Goal: Ask a question

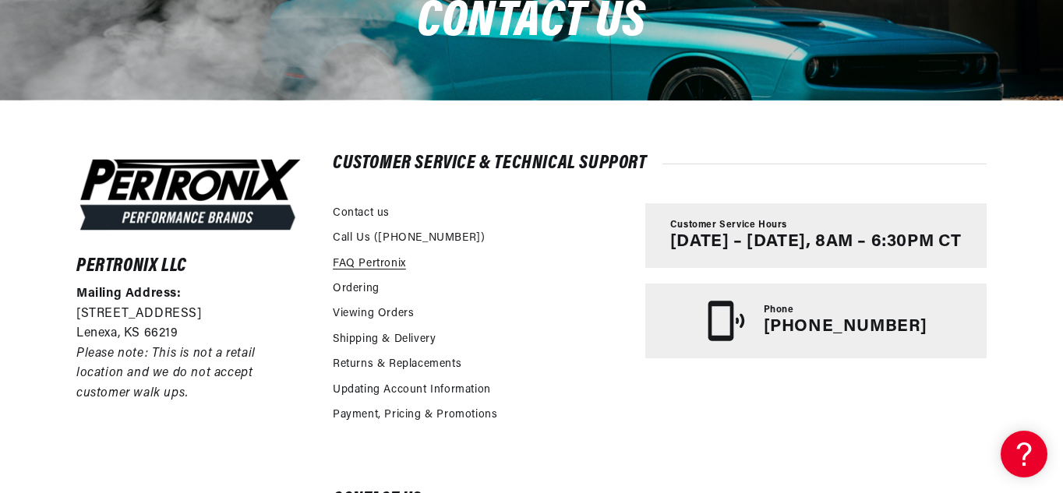
scroll to position [0, 582]
click at [374, 263] on link "FAQ Pertronix" at bounding box center [369, 264] width 73 height 17
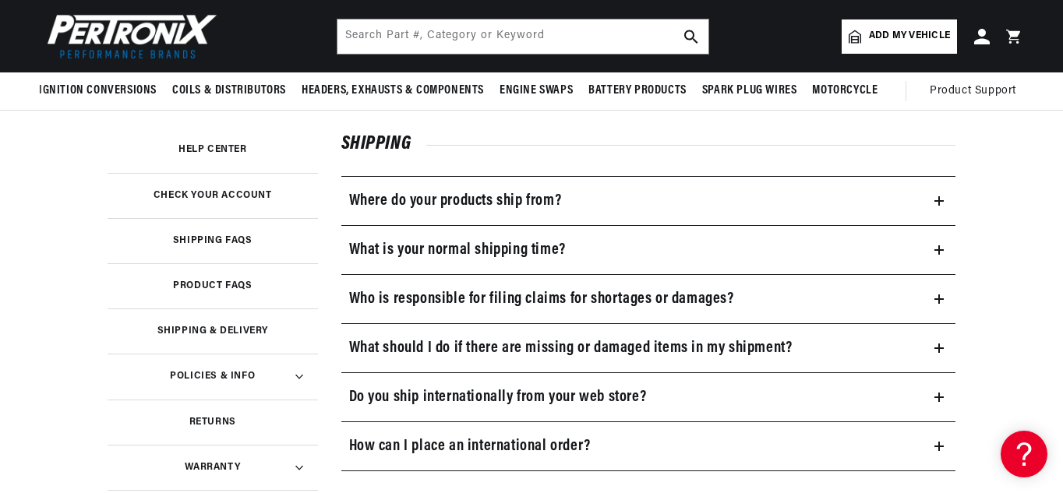
scroll to position [234, 0]
click at [217, 151] on h3 "Help Center" at bounding box center [212, 151] width 69 height 8
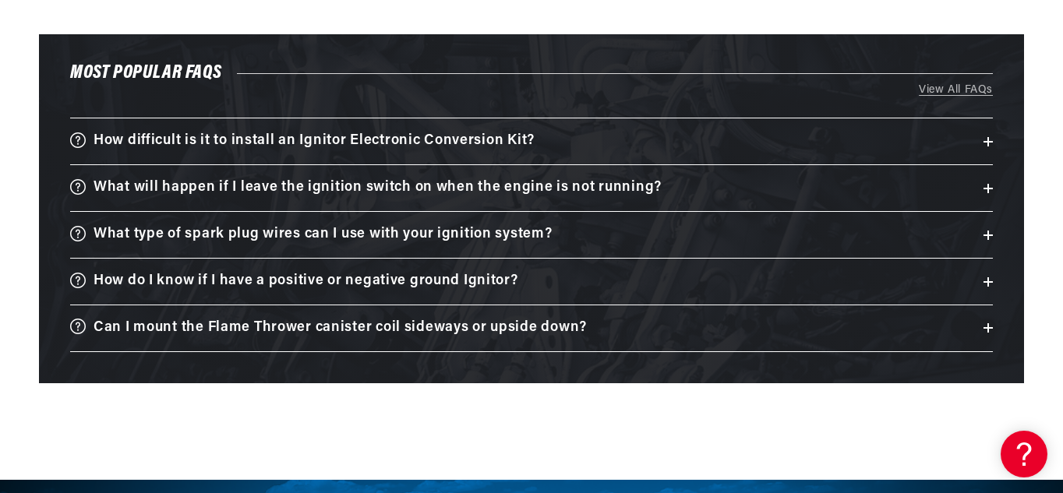
scroll to position [0, 582]
click at [405, 323] on h3 "Can I mount the Flame Thrower canister coil sideways or upside down?" at bounding box center [340, 328] width 493 height 24
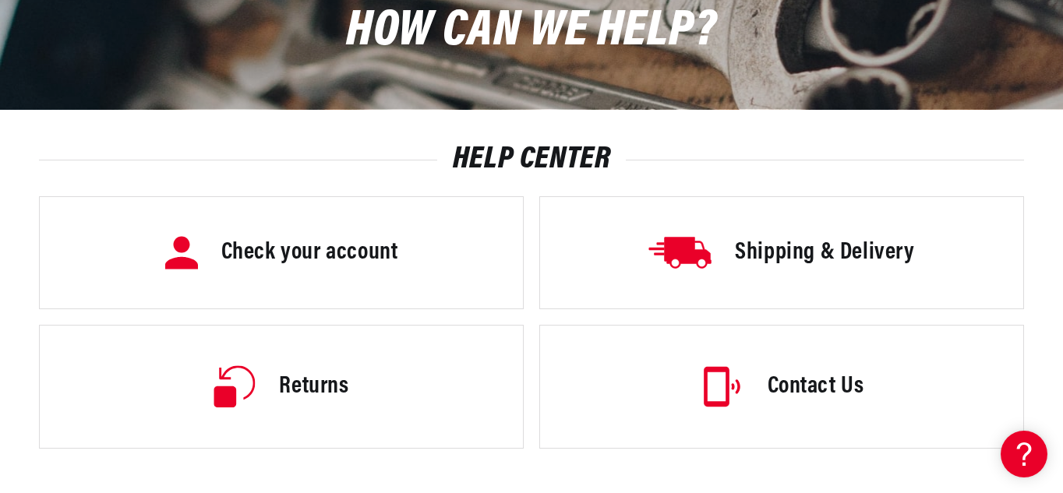
scroll to position [234, 0]
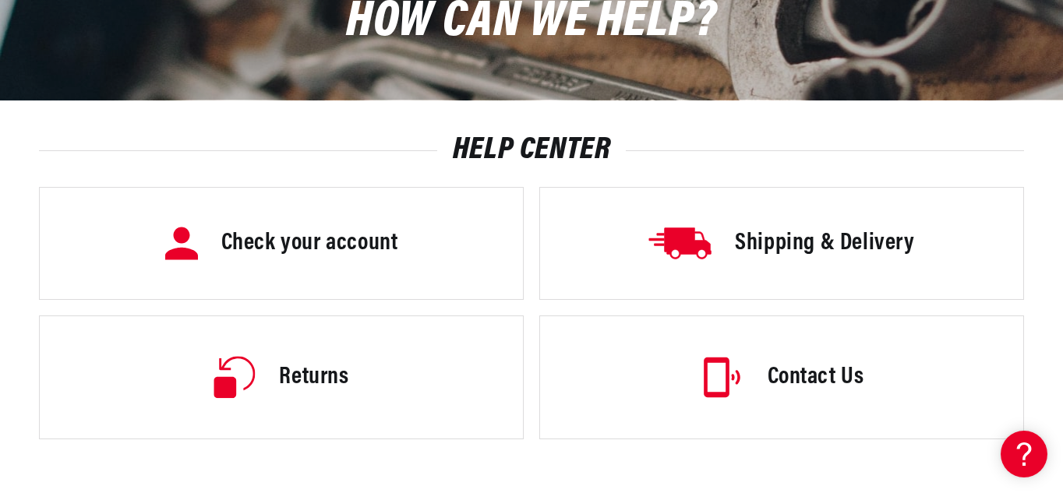
click at [796, 374] on h3 "Contact Us" at bounding box center [816, 378] width 97 height 33
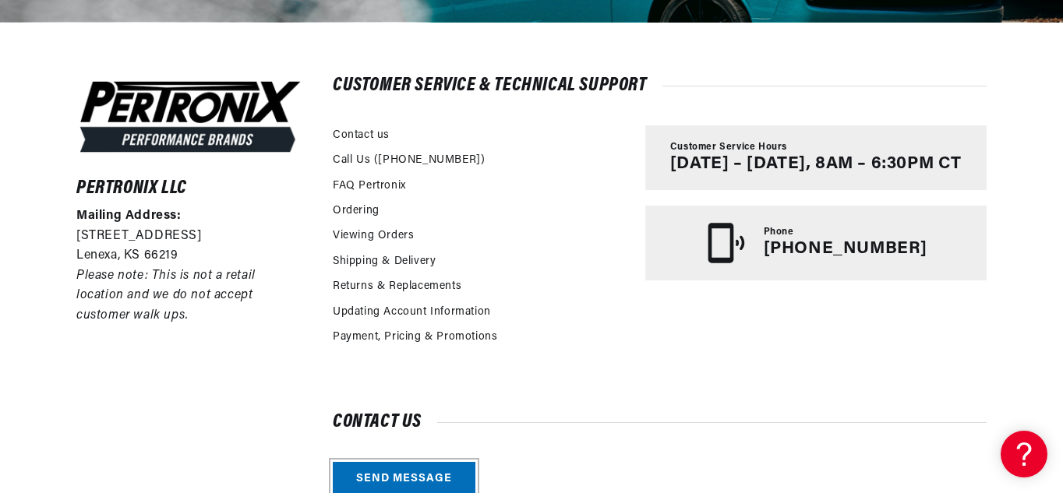
click at [423, 478] on link "Send message" at bounding box center [404, 479] width 143 height 35
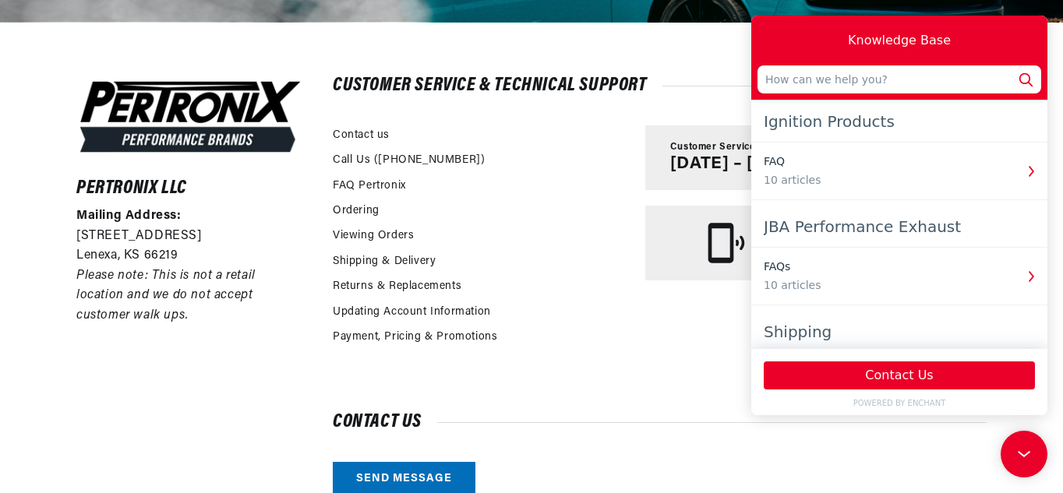
scroll to position [0, 582]
click at [764, 83] on input "text" at bounding box center [899, 79] width 284 height 28
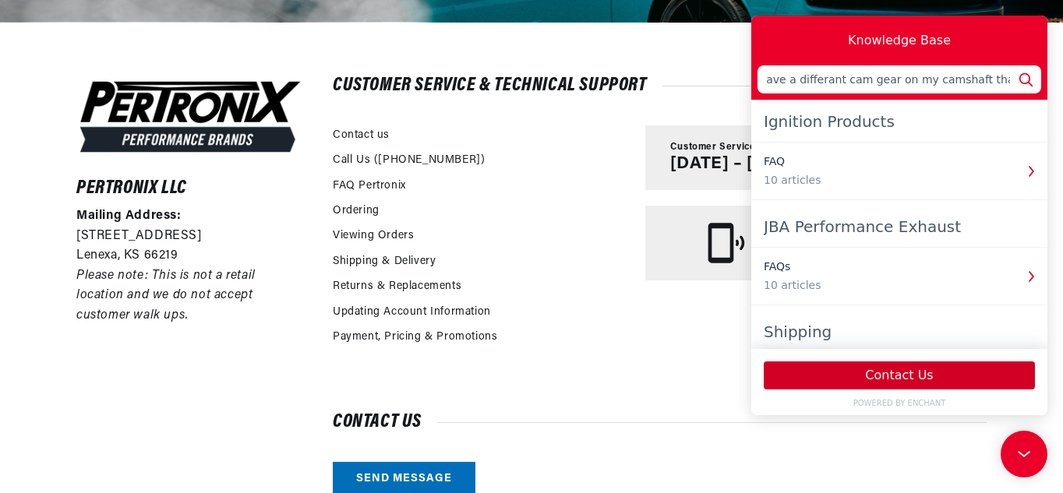
type input "Ihave a 1964 289 ford I have a Protronix 111 no matter how I try it will drop i…"
click at [907, 375] on button "Contact Us" at bounding box center [899, 376] width 271 height 28
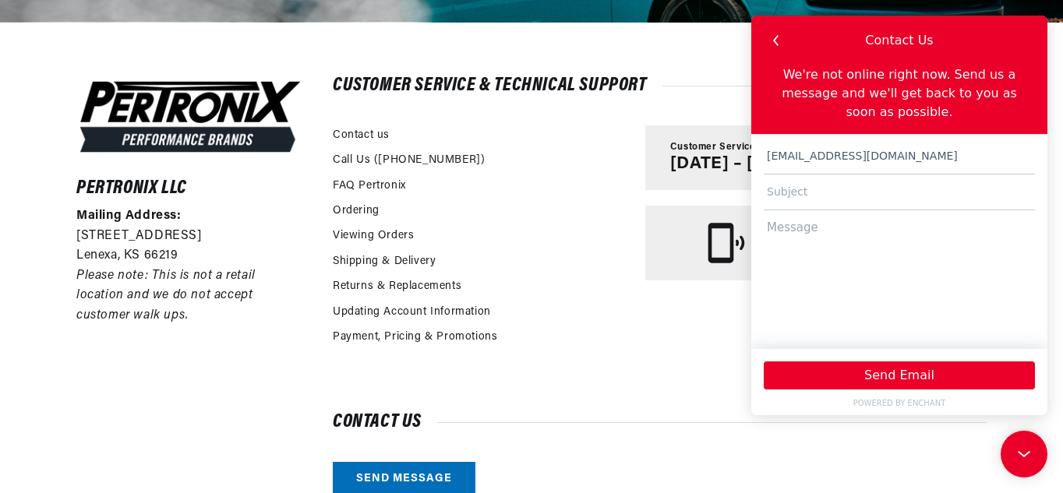
scroll to position [0, 582]
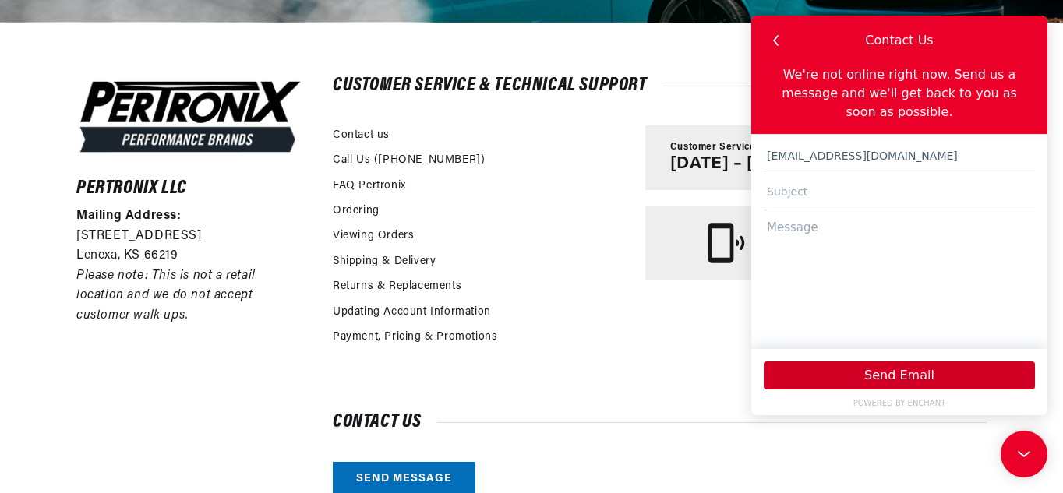
type input "jmedolo@gmail.com"
click at [909, 374] on button "Send Email" at bounding box center [899, 376] width 271 height 28
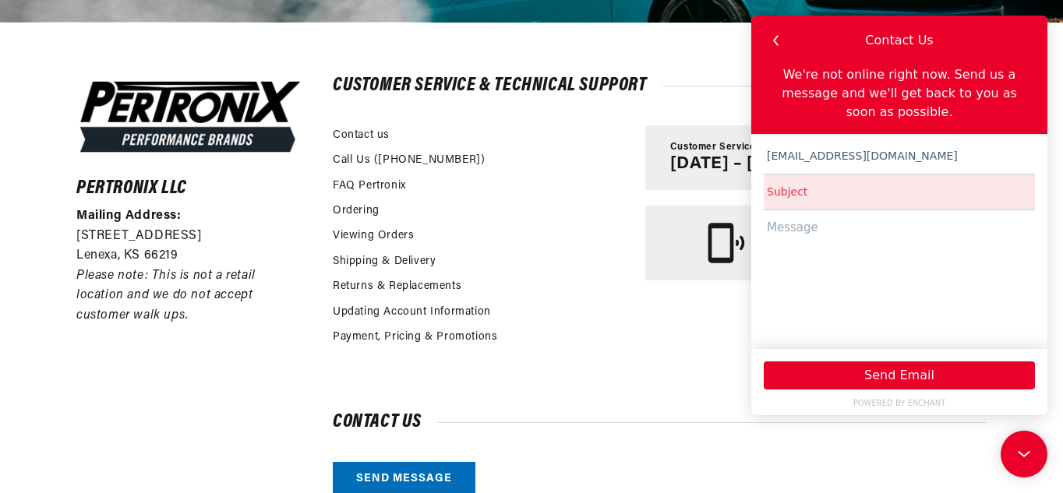
click at [768, 175] on input "text" at bounding box center [899, 193] width 271 height 36
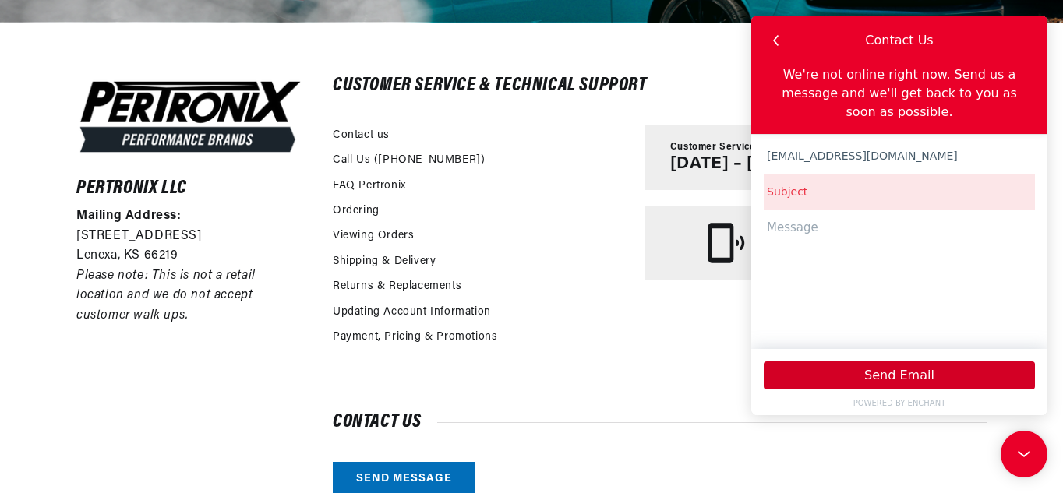
click at [903, 381] on button "Send Email" at bounding box center [899, 376] width 271 height 28
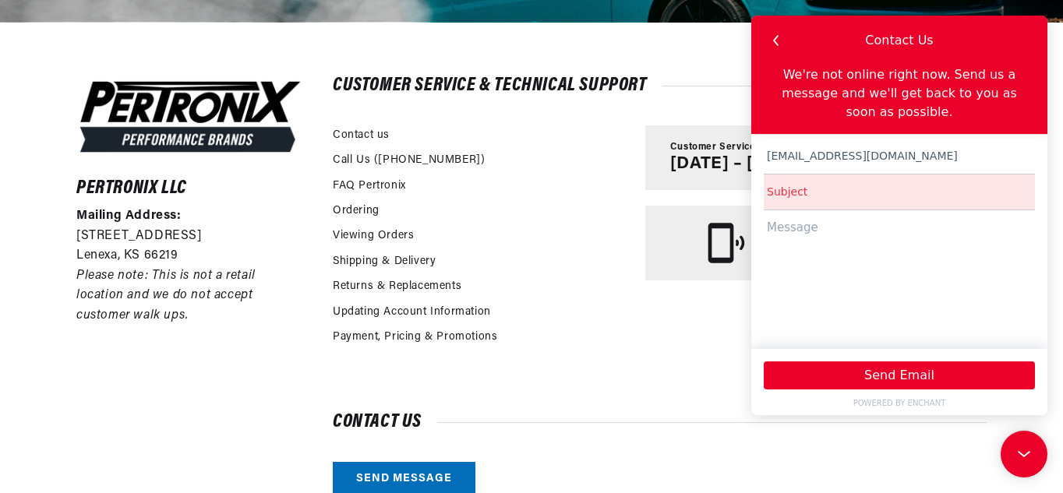
click at [768, 175] on input "text" at bounding box center [899, 193] width 271 height 36
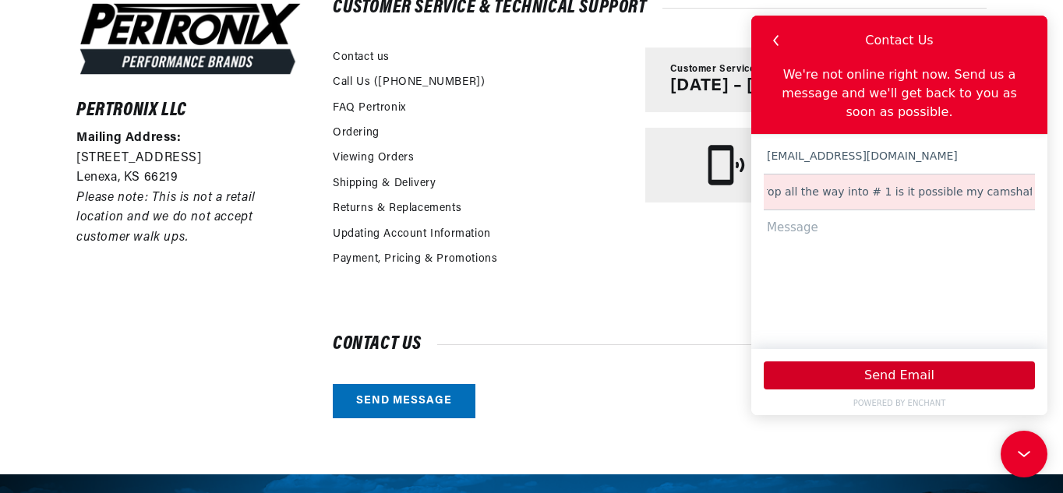
type input "I have a 1964 289 ford witch i have your Pertronix 111 no matter how hard I try…"
click at [922, 380] on button "Send Email" at bounding box center [899, 376] width 271 height 28
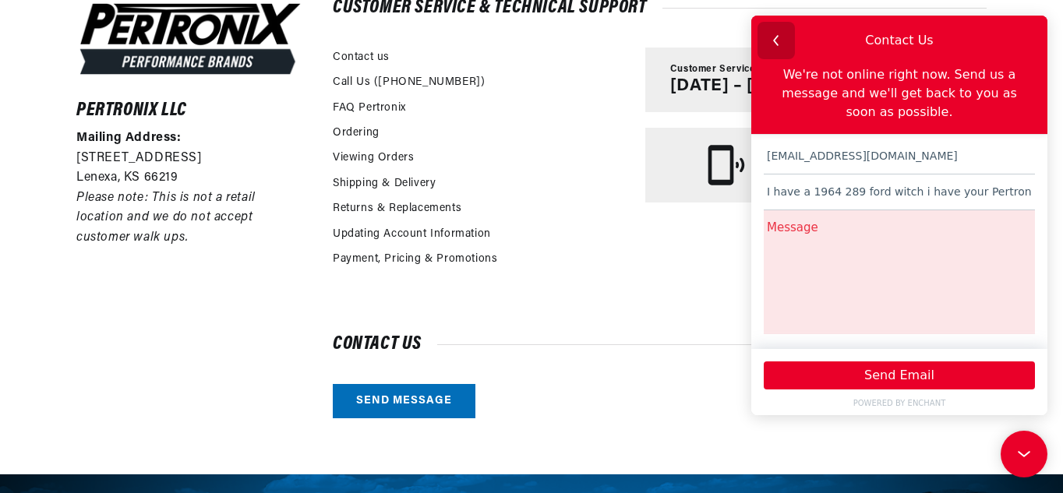
click at [772, 37] on icon "button" at bounding box center [776, 40] width 20 height 20
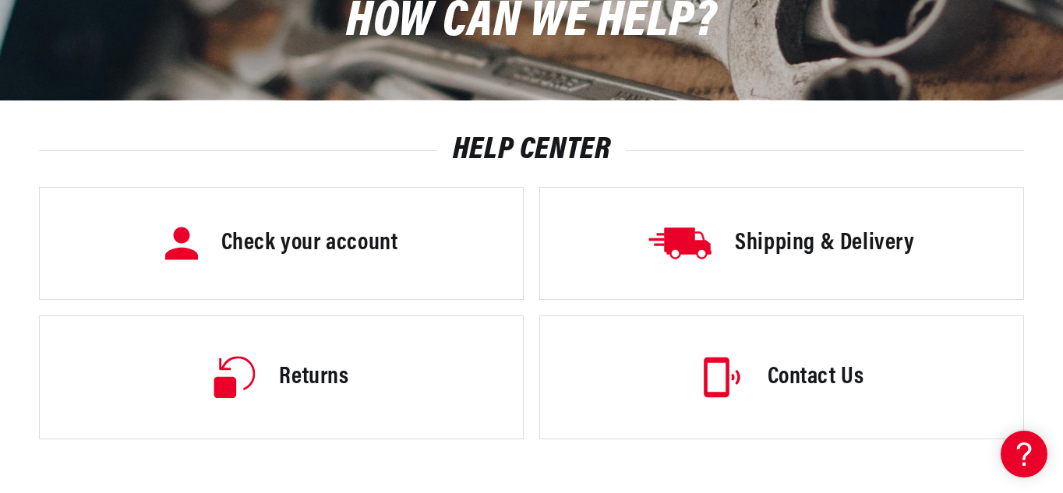
scroll to position [0, 582]
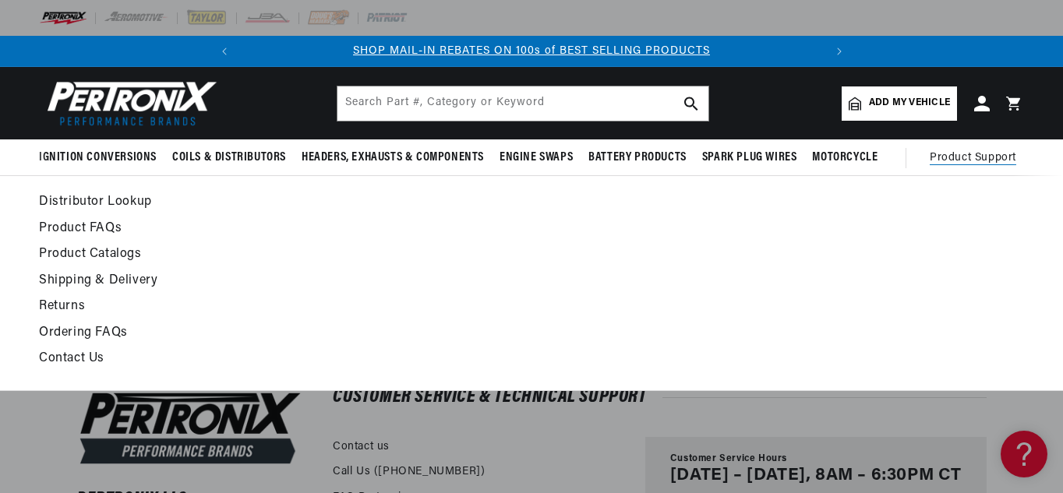
click at [955, 153] on span "Product Support" at bounding box center [973, 158] width 86 height 17
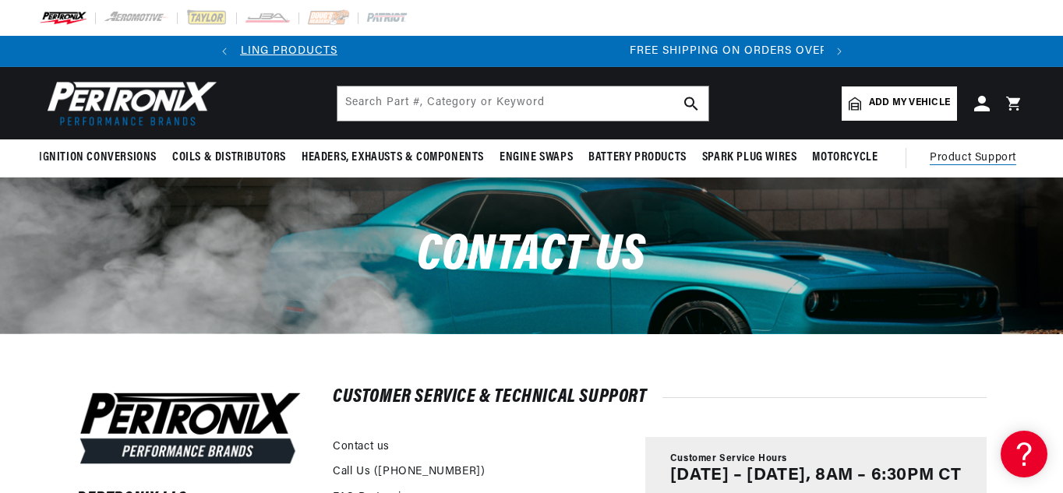
scroll to position [0, 582]
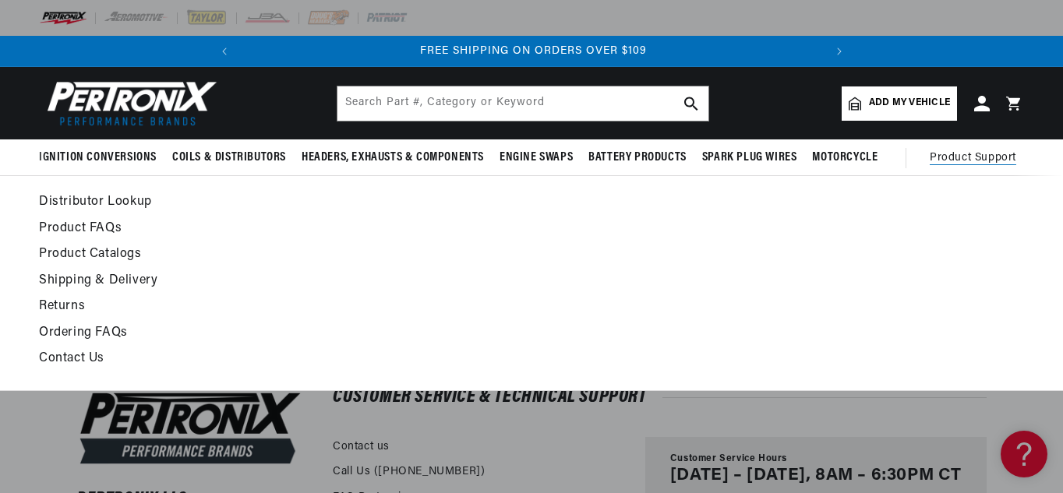
click at [60, 351] on link "Contact Us" at bounding box center [397, 359] width 717 height 22
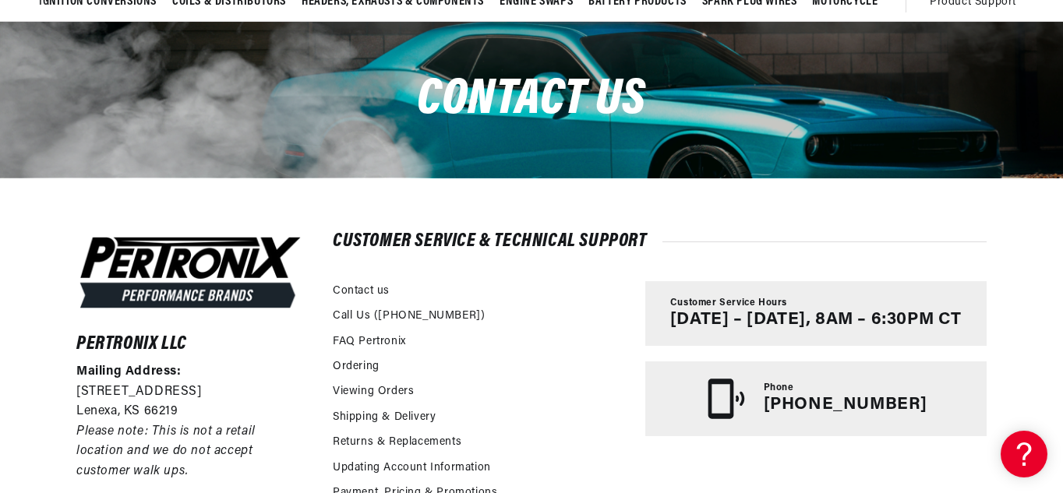
click at [820, 408] on p "[PHONE_NUMBER]" at bounding box center [846, 405] width 164 height 20
